Goal: Find specific page/section: Find specific page/section

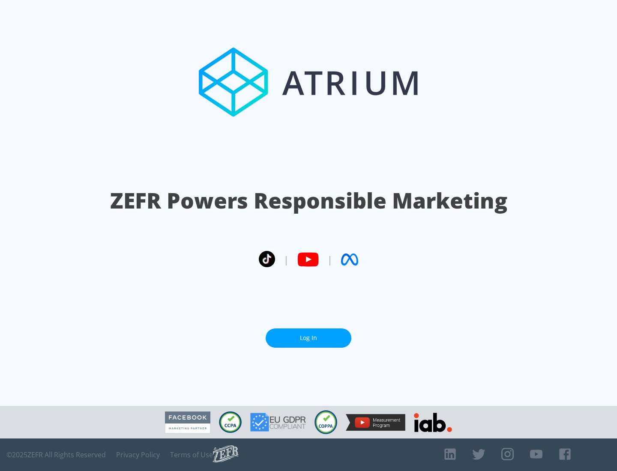
click at [308, 334] on link "Log In" at bounding box center [309, 337] width 86 height 19
